Goal: Information Seeking & Learning: Learn about a topic

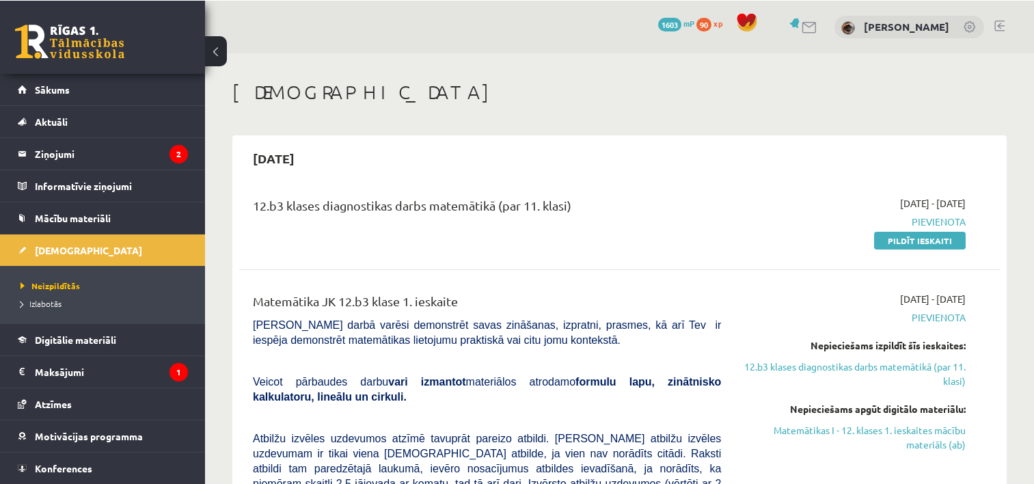
scroll to position [205, 0]
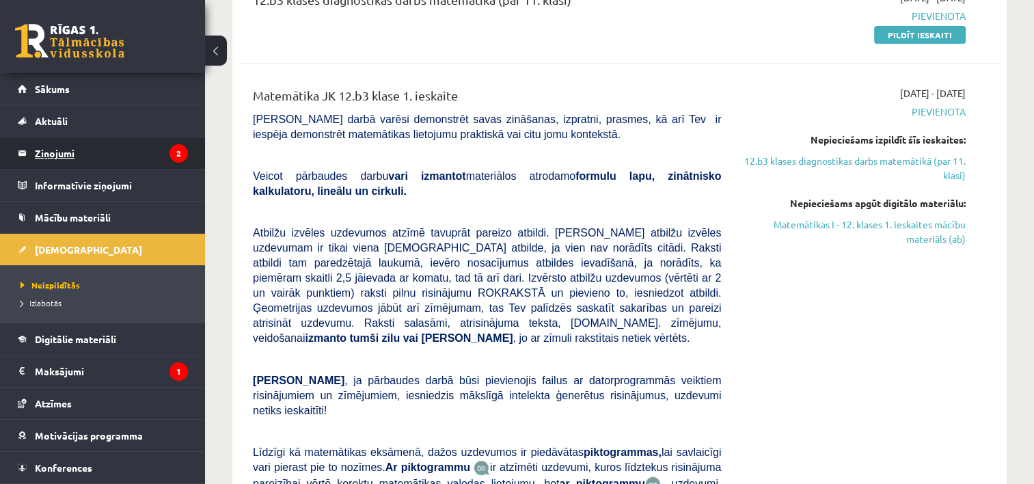
click at [126, 157] on legend "Ziņojumi 2" at bounding box center [111, 152] width 153 height 31
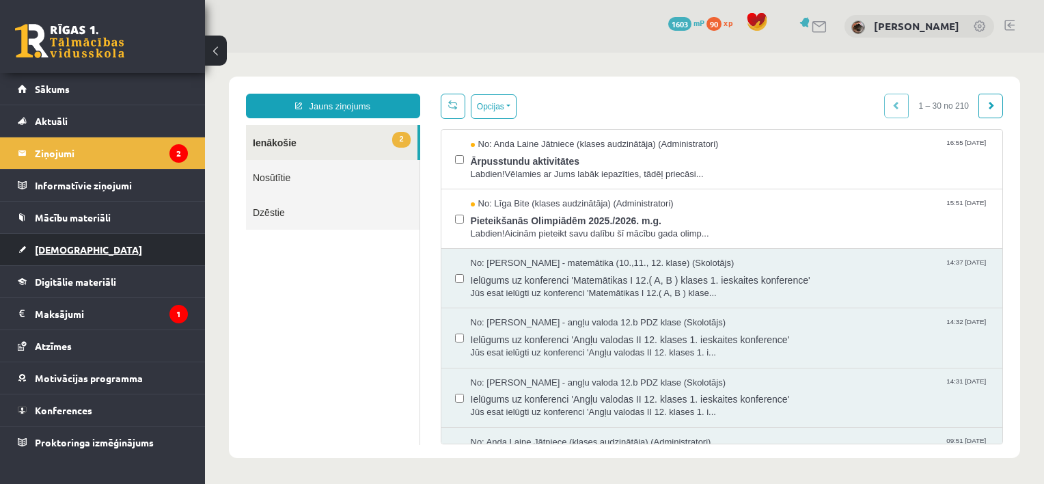
click at [63, 240] on link "[DEMOGRAPHIC_DATA]" at bounding box center [103, 249] width 170 height 31
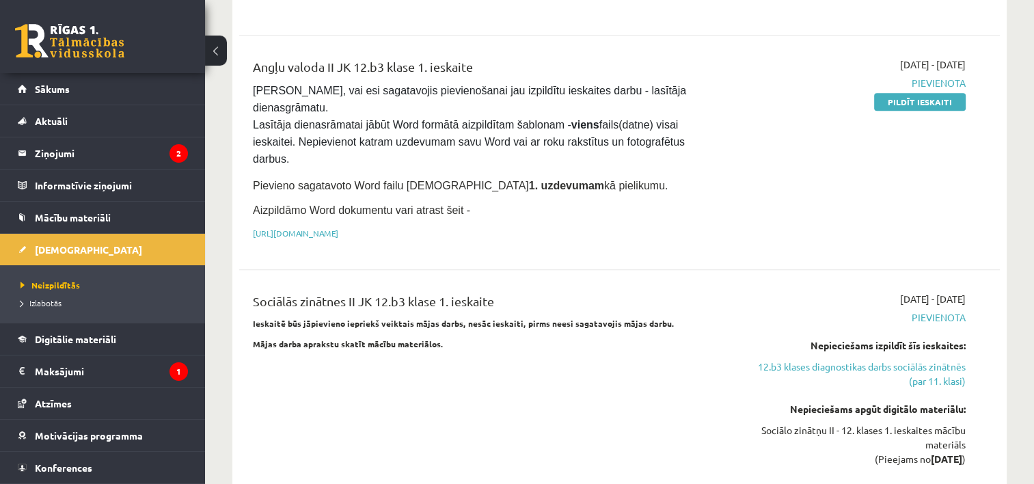
scroll to position [966, 0]
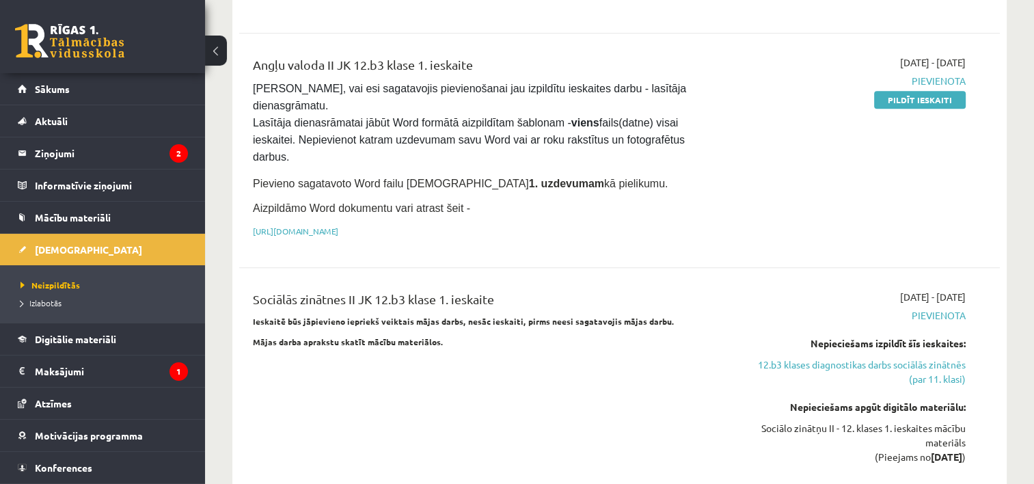
click at [663, 315] on p "Ieskaitē būs jāpievieno iepriekš veiktais mājas darbs, nesāc ieskaiti, pirms ne…" at bounding box center [487, 321] width 468 height 12
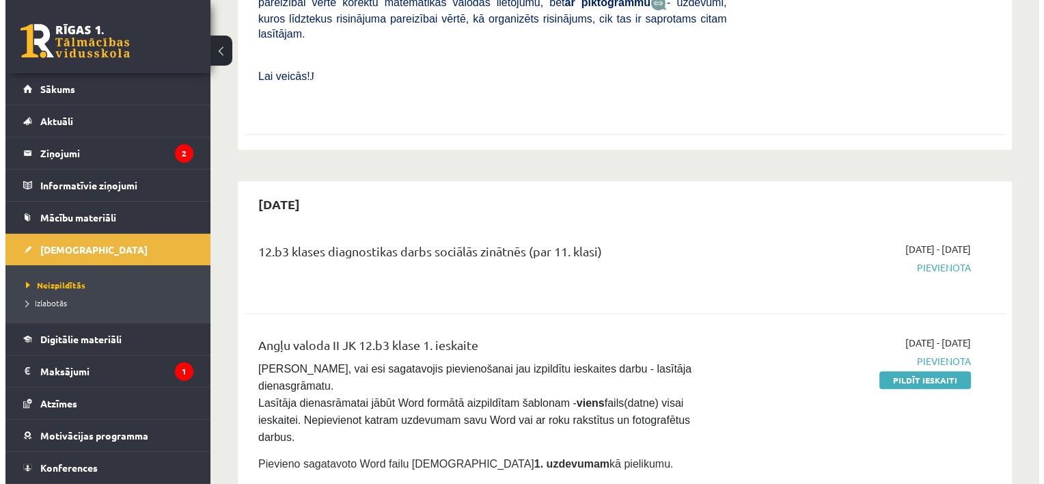
scroll to position [0, 0]
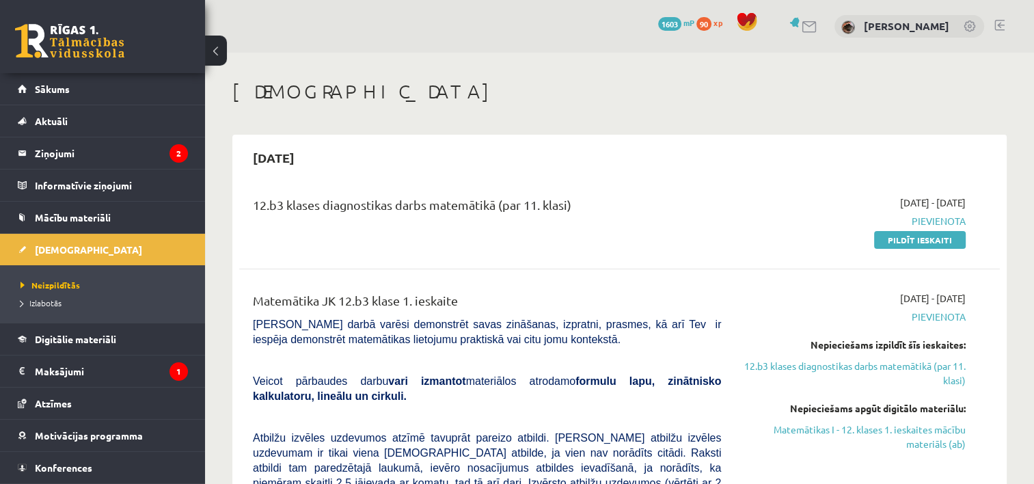
drag, startPoint x: 484, startPoint y: 267, endPoint x: 448, endPoint y: 239, distance: 45.7
drag, startPoint x: 447, startPoint y: 236, endPoint x: 439, endPoint y: 245, distance: 11.6
drag, startPoint x: 436, startPoint y: 248, endPoint x: 428, endPoint y: 245, distance: 8.9
drag, startPoint x: 423, startPoint y: 246, endPoint x: 440, endPoint y: 352, distance: 107.3
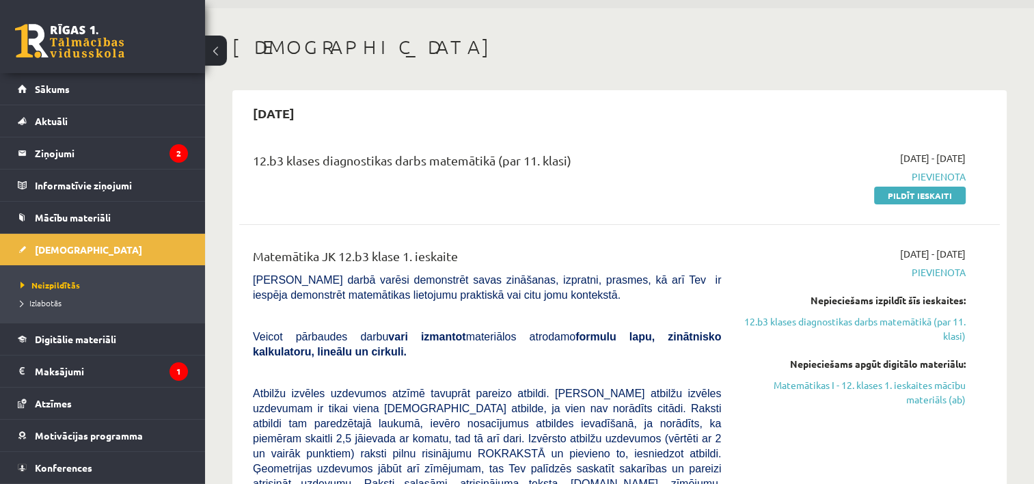
scroll to position [68, 0]
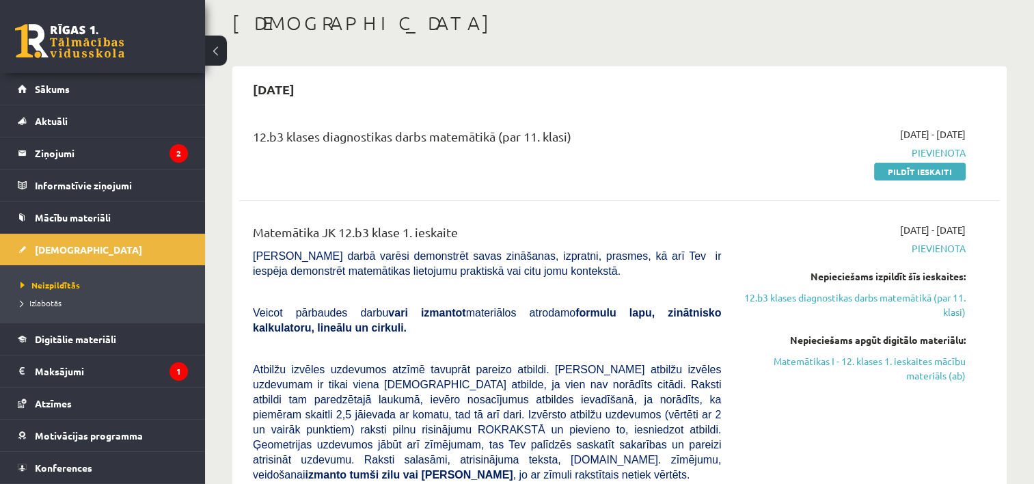
drag, startPoint x: 161, startPoint y: 65, endPoint x: 688, endPoint y: 154, distance: 533.9
drag, startPoint x: 688, startPoint y: 154, endPoint x: 642, endPoint y: 133, distance: 49.8
click at [642, 133] on div "12.b3 klases diagnostikas darbs matemātikā (par 11. klasi)" at bounding box center [487, 139] width 468 height 25
